Goal: Check status: Check status

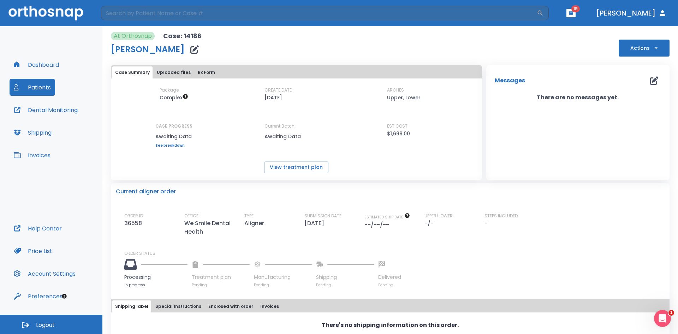
scroll to position [25, 0]
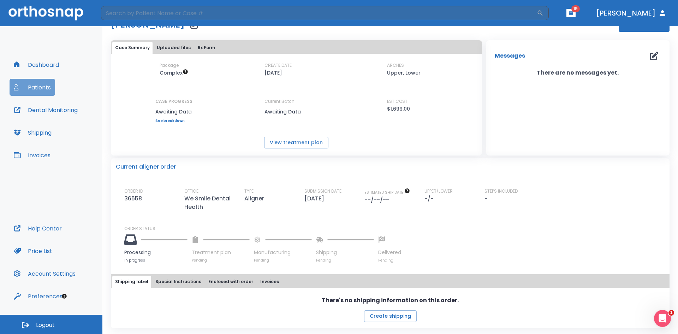
click at [25, 83] on button "Patients" at bounding box center [33, 87] width 46 height 17
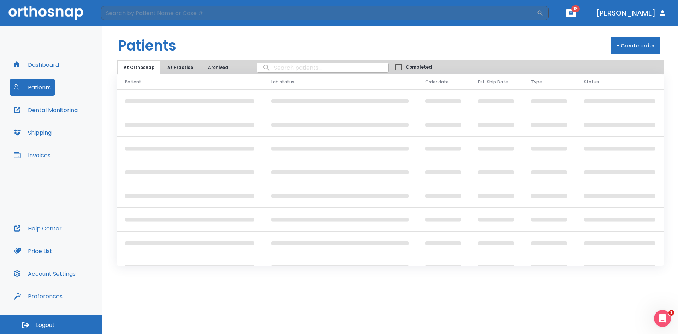
click at [179, 67] on button "At Practice" at bounding box center [180, 67] width 37 height 13
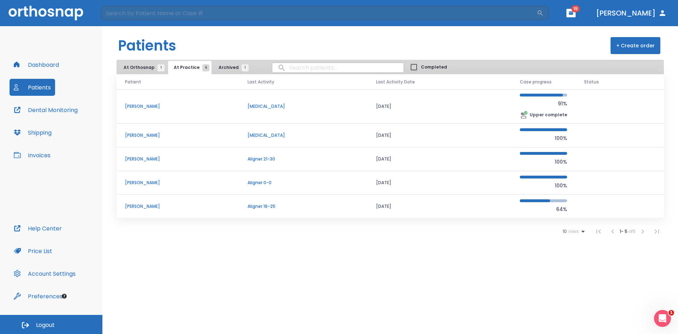
click at [394, 159] on td "[DATE]" at bounding box center [440, 159] width 144 height 24
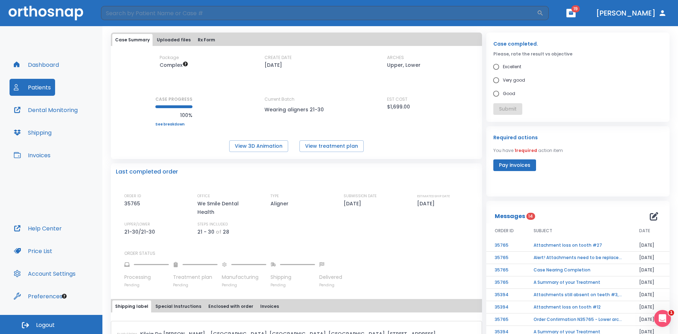
scroll to position [55, 0]
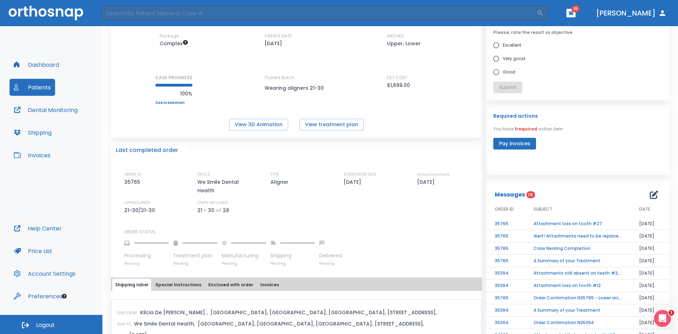
drag, startPoint x: 423, startPoint y: 171, endPoint x: 419, endPoint y: 192, distance: 20.4
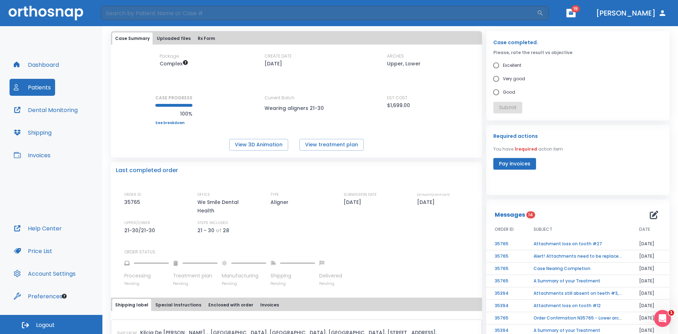
scroll to position [25, 0]
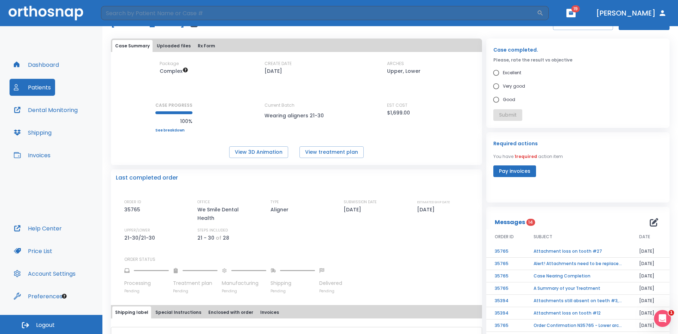
drag, startPoint x: 318, startPoint y: 204, endPoint x: 319, endPoint y: 189, distance: 15.6
click at [164, 132] on link "See breakdown" at bounding box center [173, 131] width 37 height 4
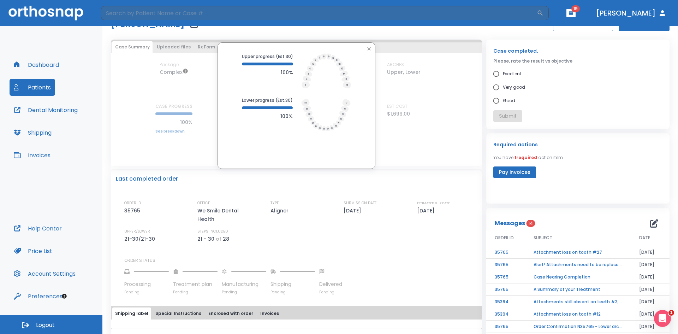
click at [159, 145] on div "Upper progress (Est. 30 ) 100% Lower progress (Est. 30 ) 100%" at bounding box center [296, 105] width 371 height 126
click at [366, 51] on icon "button" at bounding box center [369, 49] width 6 height 6
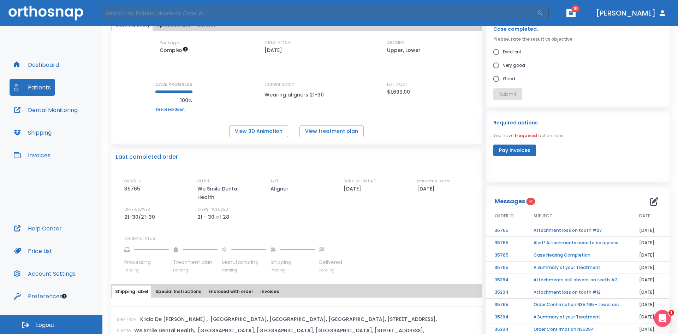
scroll to position [50, 0]
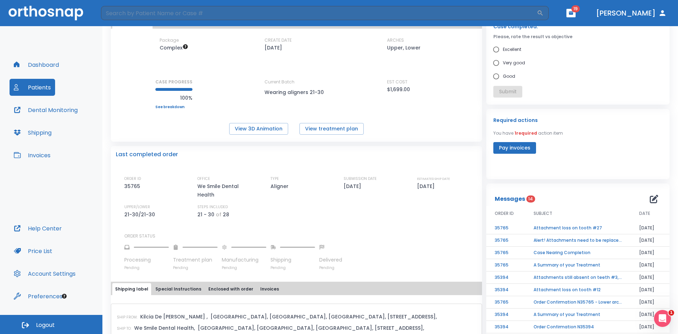
drag, startPoint x: 451, startPoint y: 253, endPoint x: 453, endPoint y: 263, distance: 10.1
click at [541, 226] on td "Attachment loss on tooth #27" at bounding box center [578, 228] width 106 height 12
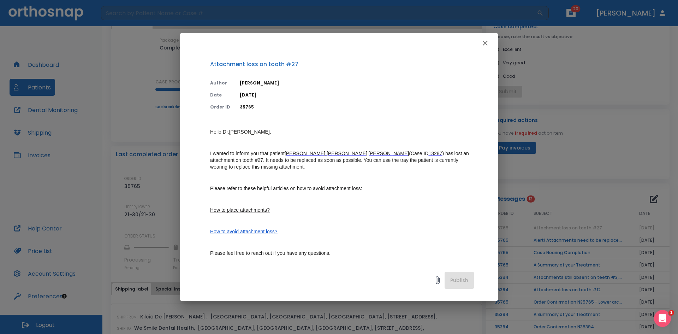
click at [485, 44] on icon "button" at bounding box center [485, 43] width 5 height 5
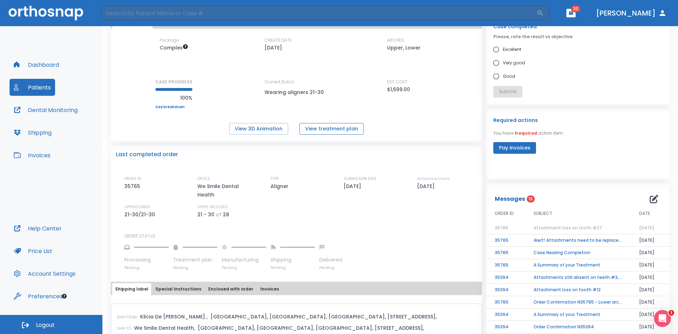
click at [316, 129] on button "View treatment plan" at bounding box center [332, 129] width 64 height 12
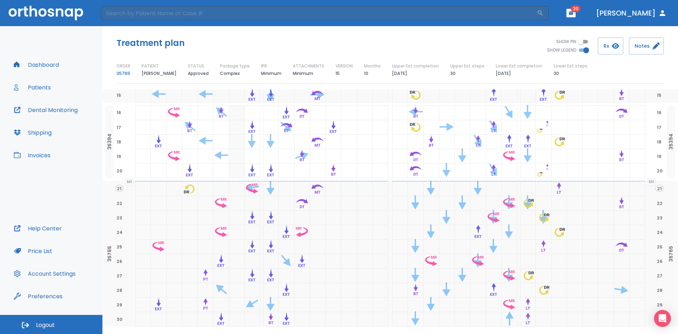
scroll to position [306, 0]
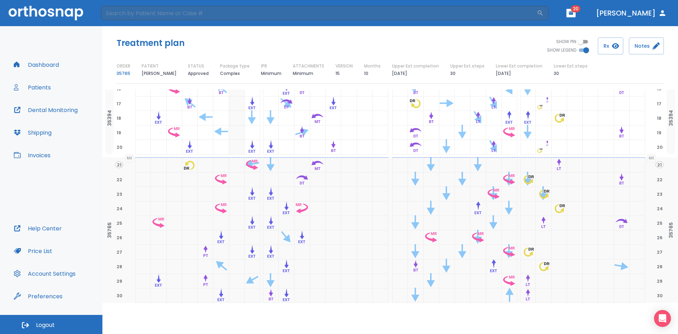
drag, startPoint x: 326, startPoint y: 154, endPoint x: 331, endPoint y: 206, distance: 52.1
drag, startPoint x: 343, startPoint y: 191, endPoint x: 344, endPoint y: 209, distance: 17.7
